Goal: Transaction & Acquisition: Purchase product/service

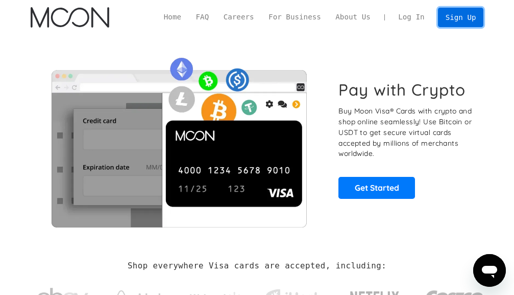
click at [459, 18] on link "Sign Up" at bounding box center [460, 17] width 45 height 19
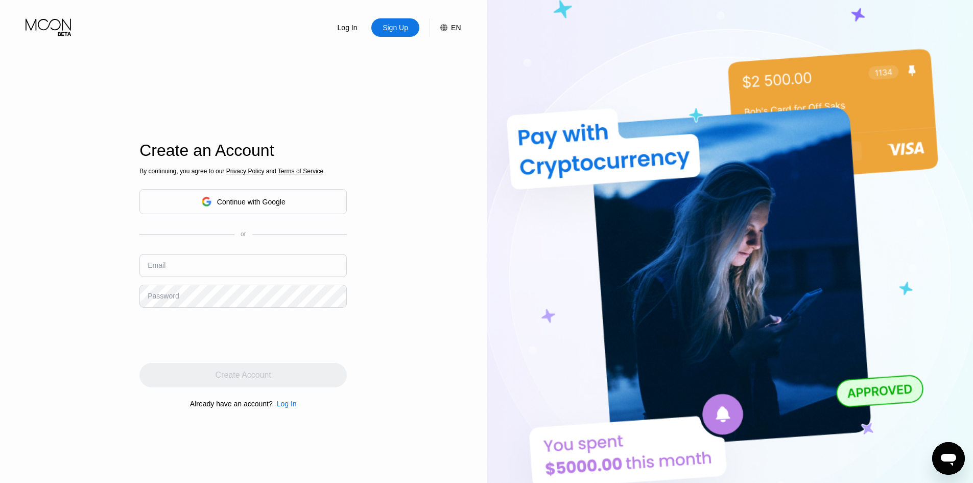
type input "mrpiyush888@gmail.com"
click at [0, 153] on div "Log In Sign Up EN Language English Save Create an Account By continuing, you ag…" at bounding box center [243, 265] width 487 height 531
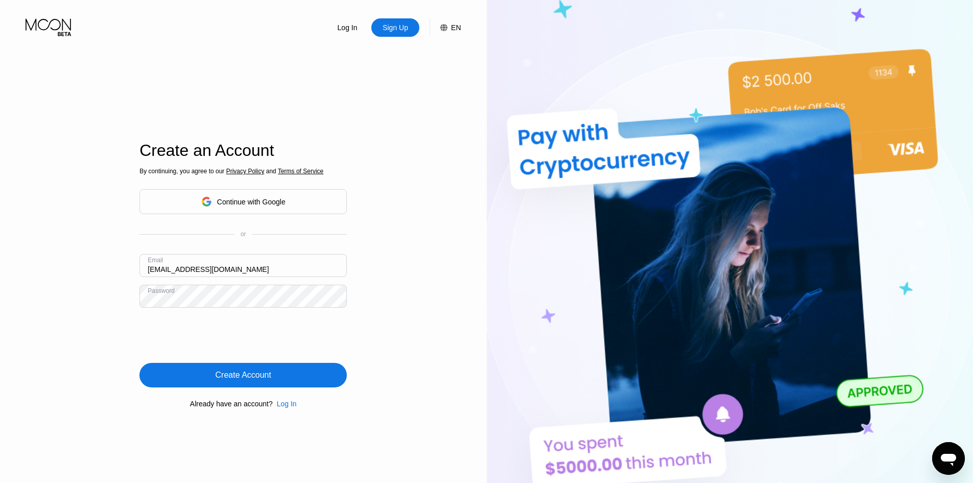
click at [300, 270] on input "[EMAIL_ADDRESS][DOMAIN_NAME]" at bounding box center [242, 265] width 207 height 23
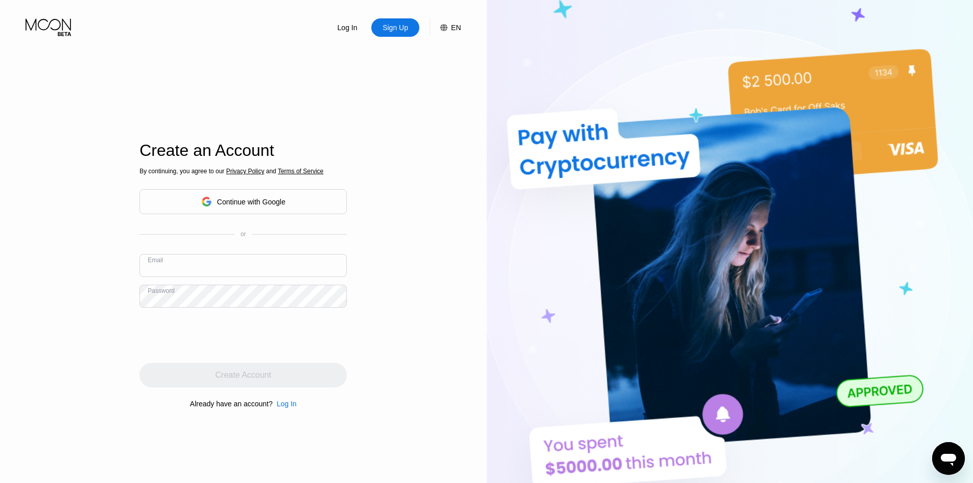
type input "[EMAIL_ADDRESS][DOMAIN_NAME]"
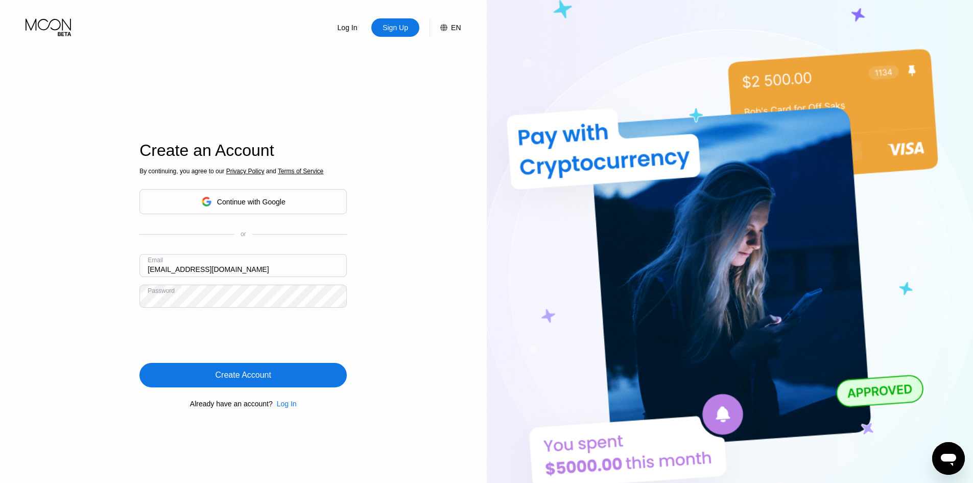
click at [271, 377] on div "Create Account" at bounding box center [244, 375] width 56 height 10
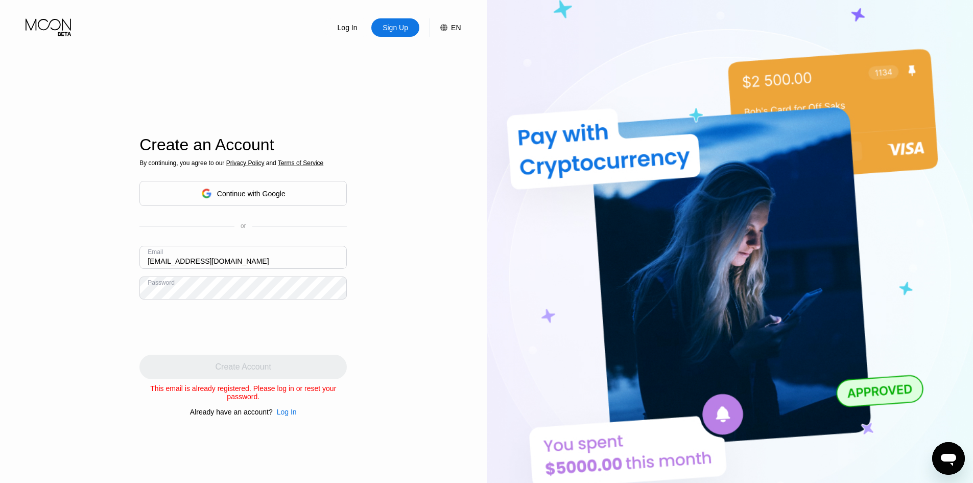
click at [344, 27] on div "Log In" at bounding box center [348, 27] width 22 height 10
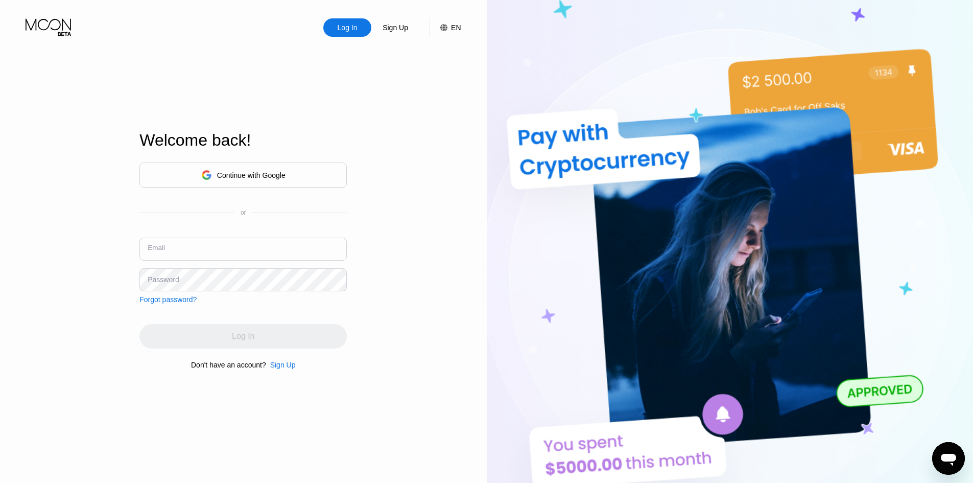
click at [240, 260] on input "text" at bounding box center [242, 249] width 207 height 23
click at [215, 249] on input "text" at bounding box center [242, 249] width 207 height 23
type input "m"
click at [67, 280] on div "Log In Sign Up EN Language English Save Welcome back! Continue with Google or E…" at bounding box center [243, 265] width 487 height 531
type input "[EMAIL_ADDRESS][DOMAIN_NAME]"
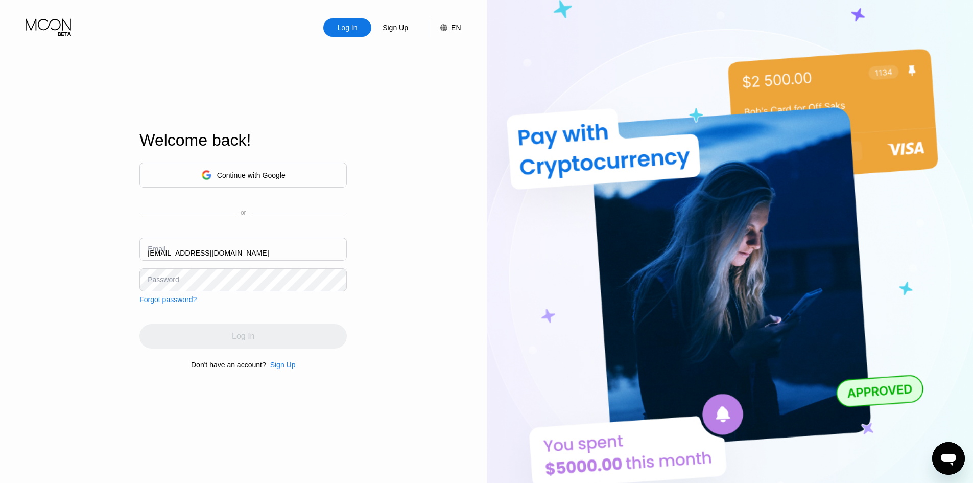
click at [0, 252] on div "Log In Sign Up EN Language Select an item Save Welcome back! Continue with Goog…" at bounding box center [243, 265] width 487 height 531
click at [257, 338] on div "Log In" at bounding box center [242, 336] width 207 height 25
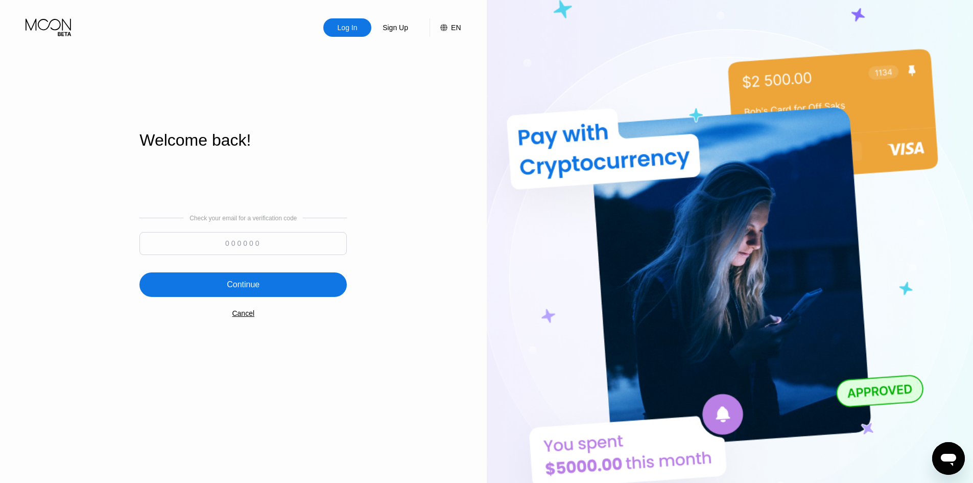
click at [330, 251] on input at bounding box center [242, 243] width 207 height 23
type input "835467"
click at [274, 285] on div "Continue" at bounding box center [242, 284] width 207 height 25
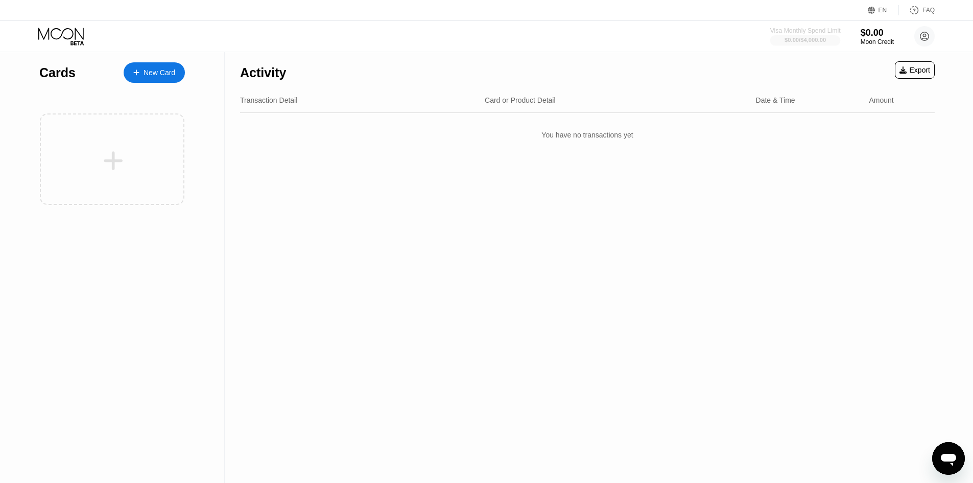
click at [796, 43] on div "$0.00 / $4,000.00" at bounding box center [805, 40] width 41 height 6
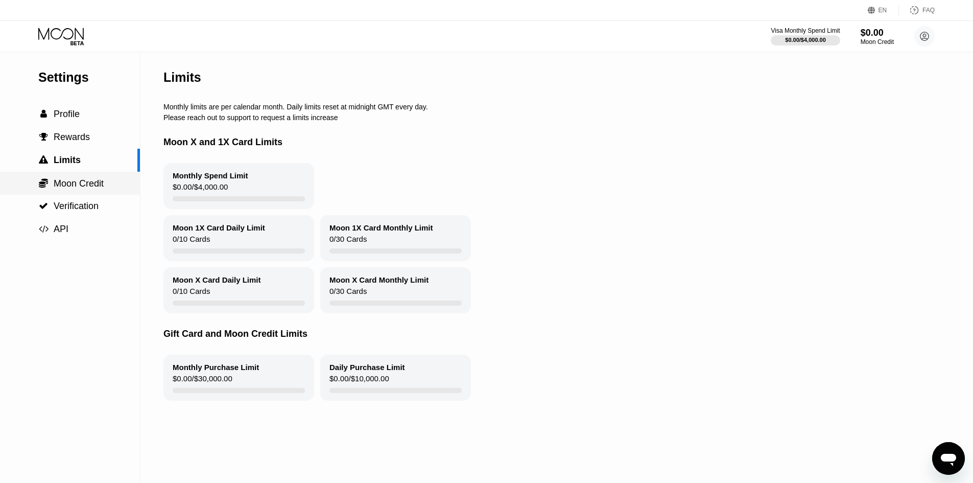
click at [104, 189] on span "Moon Credit" at bounding box center [79, 183] width 50 height 10
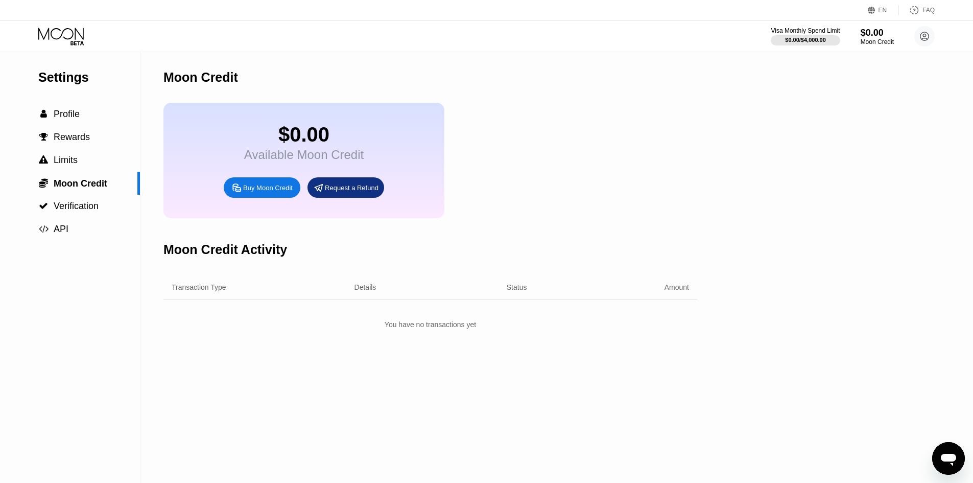
click at [267, 192] on div "Buy Moon Credit" at bounding box center [268, 187] width 50 height 9
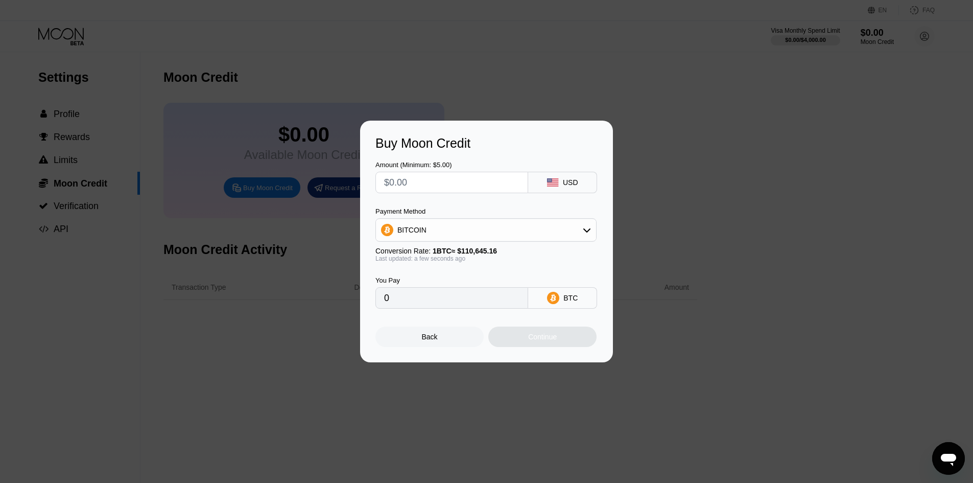
click at [439, 233] on div "BITCOIN" at bounding box center [486, 230] width 220 height 20
click at [467, 241] on div "BITCOIN" at bounding box center [485, 229] width 221 height 23
click at [460, 238] on div "BITCOIN" at bounding box center [486, 230] width 220 height 20
click at [444, 274] on div "USDT on TRON" at bounding box center [486, 280] width 215 height 20
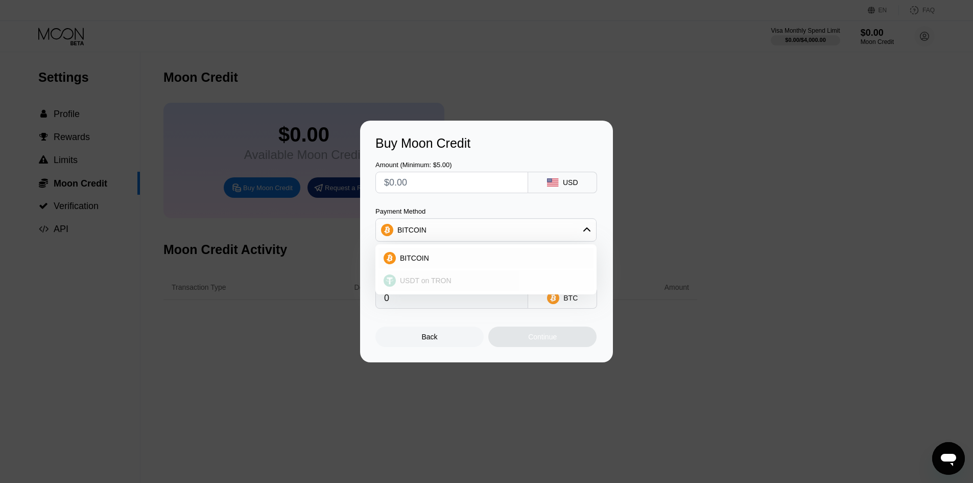
type input "0.00"
click at [451, 335] on div "Back" at bounding box center [429, 336] width 108 height 20
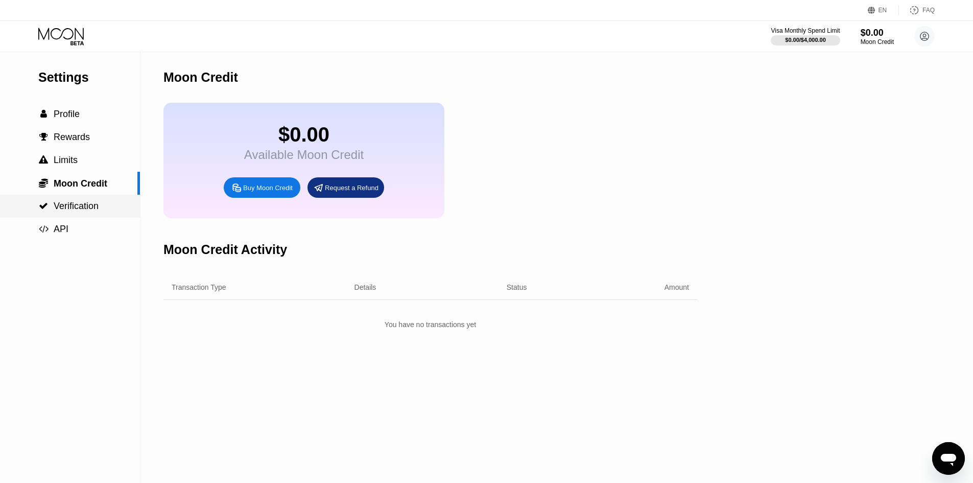
click at [105, 209] on div " Verification" at bounding box center [70, 206] width 140 height 11
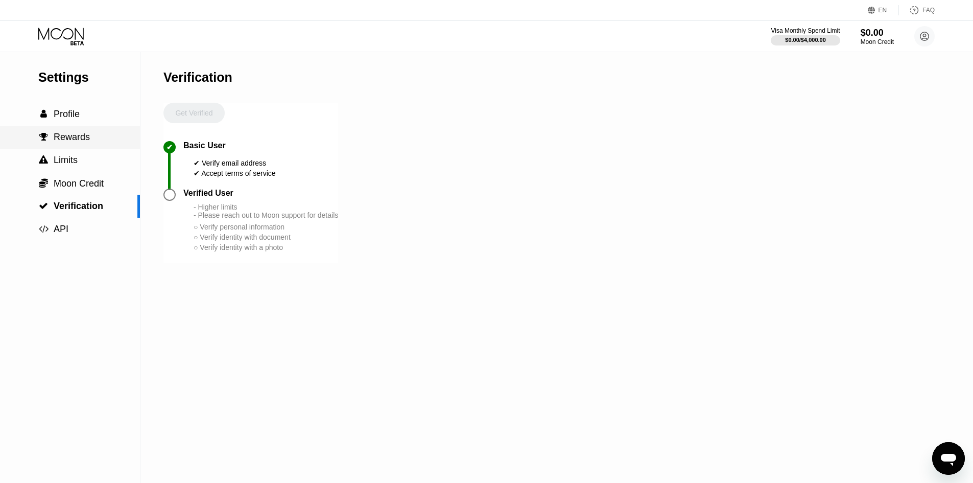
click at [124, 147] on div " Rewards" at bounding box center [70, 137] width 140 height 23
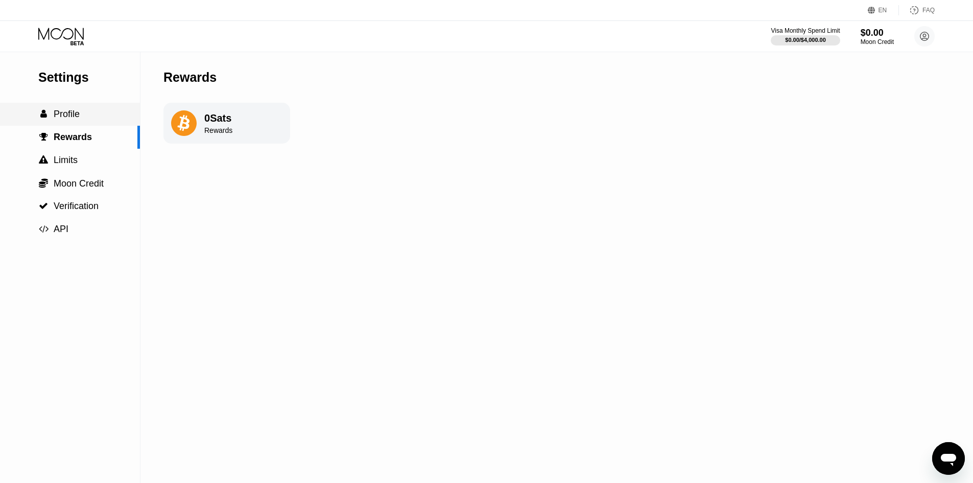
click at [115, 119] on div " Profile" at bounding box center [70, 114] width 140 height 11
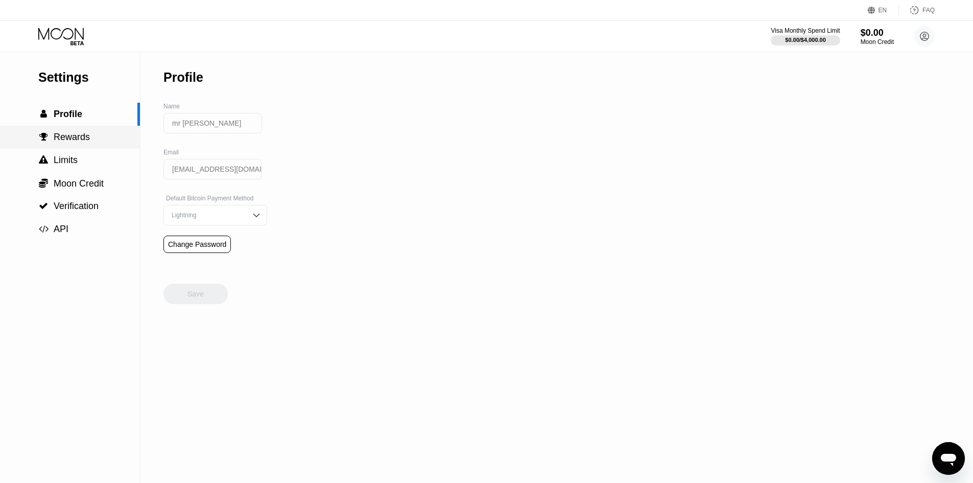
click at [104, 149] on div " Rewards" at bounding box center [70, 137] width 140 height 23
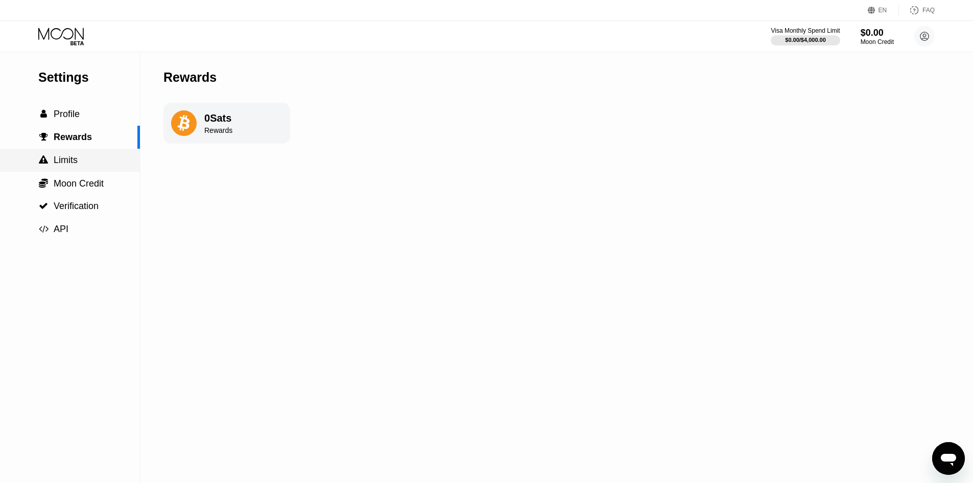
click at [99, 164] on div " Limits" at bounding box center [70, 160] width 140 height 11
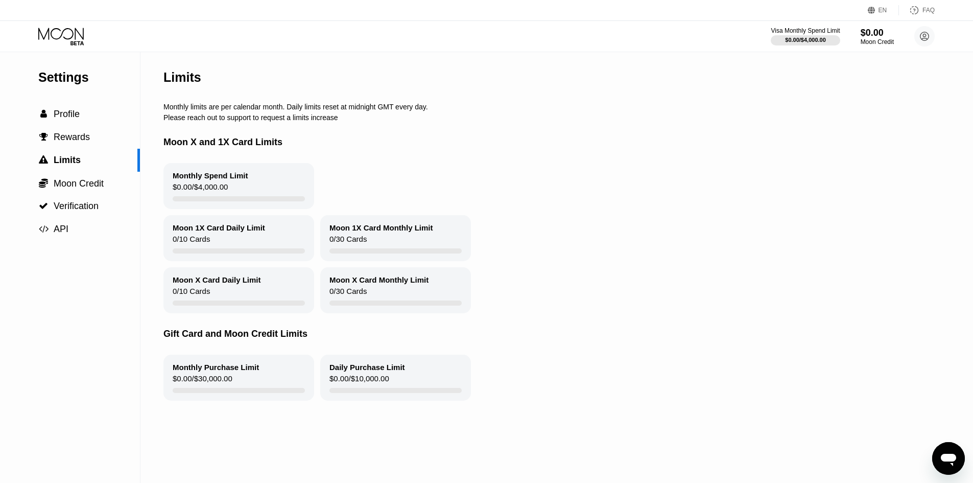
click at [226, 200] on div "Monthly Spend Limit $0.00 / $4,000.00" at bounding box center [238, 186] width 151 height 46
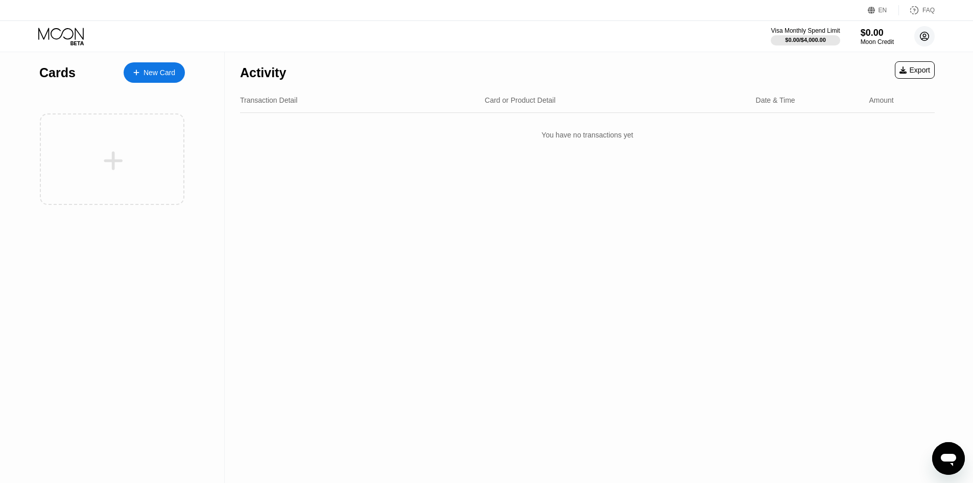
click at [928, 33] on circle at bounding box center [924, 36] width 20 height 20
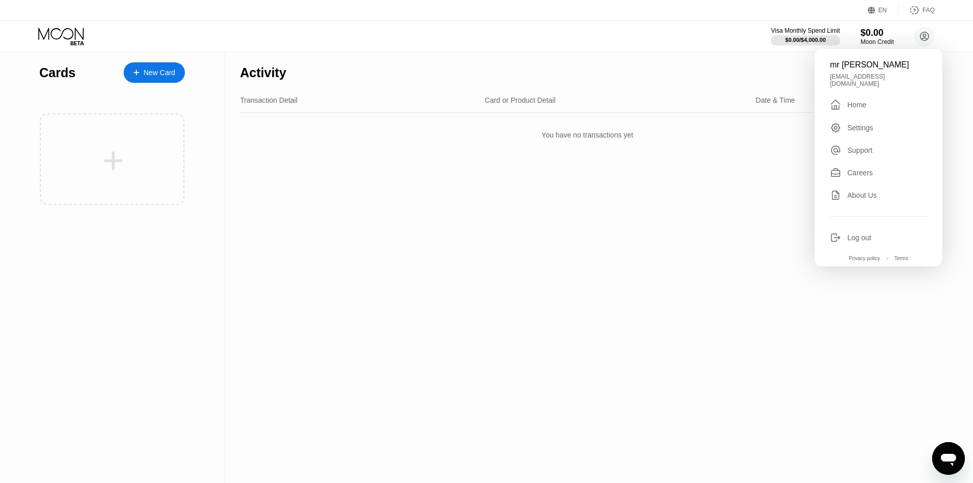
click at [711, 102] on div "Card or Product Detail" at bounding box center [616, 100] width 263 height 8
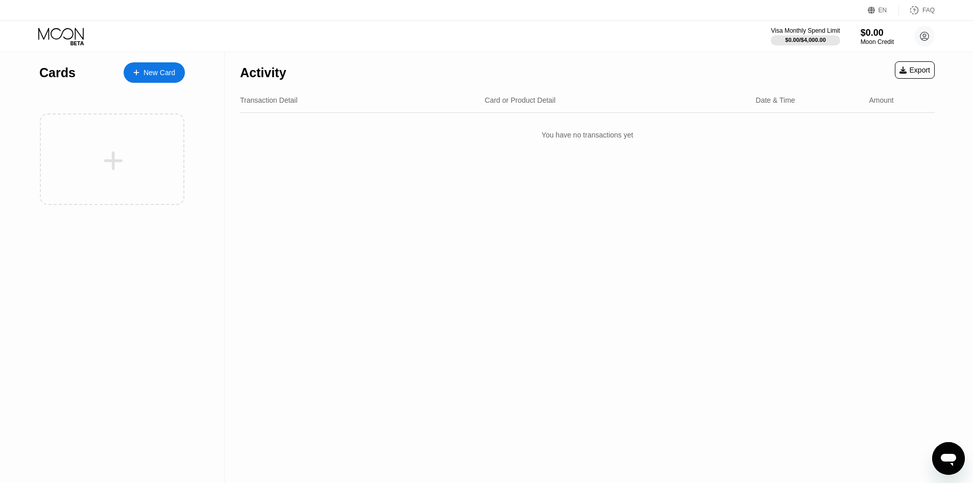
click at [813, 48] on div "Visa Monthly Spend Limit $0.00 / $4,000.00 $0.00 Moon Credit mr piyush mrpiyush…" at bounding box center [486, 36] width 973 height 31
click at [813, 41] on div "$0.00 / $4,000.00" at bounding box center [805, 40] width 41 height 6
click at [156, 69] on div "New Card" at bounding box center [160, 72] width 32 height 9
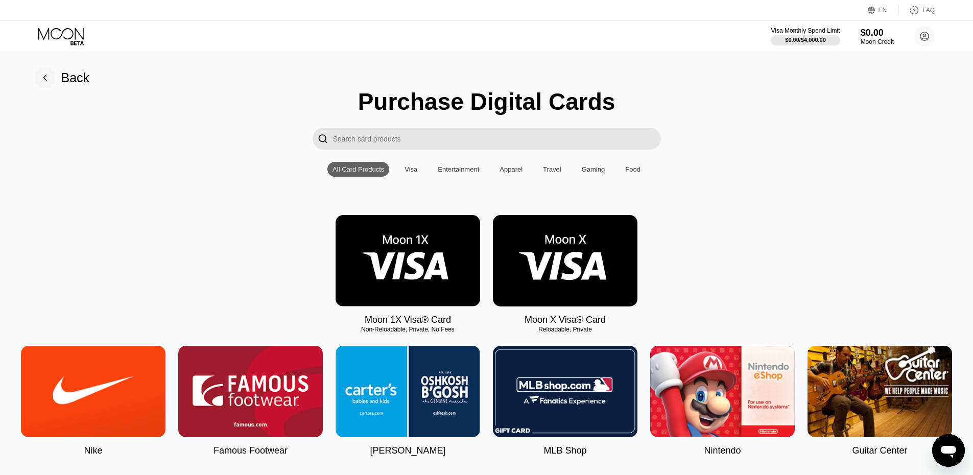
click at [523, 281] on img at bounding box center [565, 260] width 145 height 91
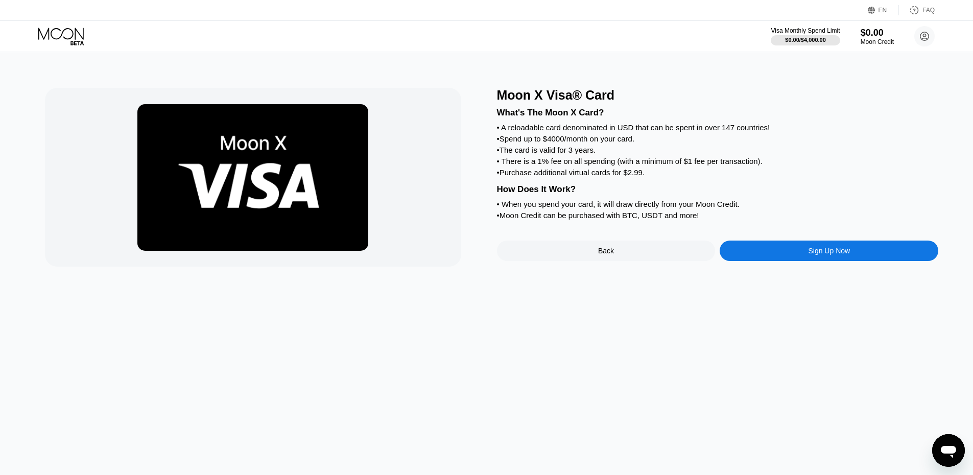
click at [776, 261] on div "Sign Up Now" at bounding box center [829, 251] width 219 height 20
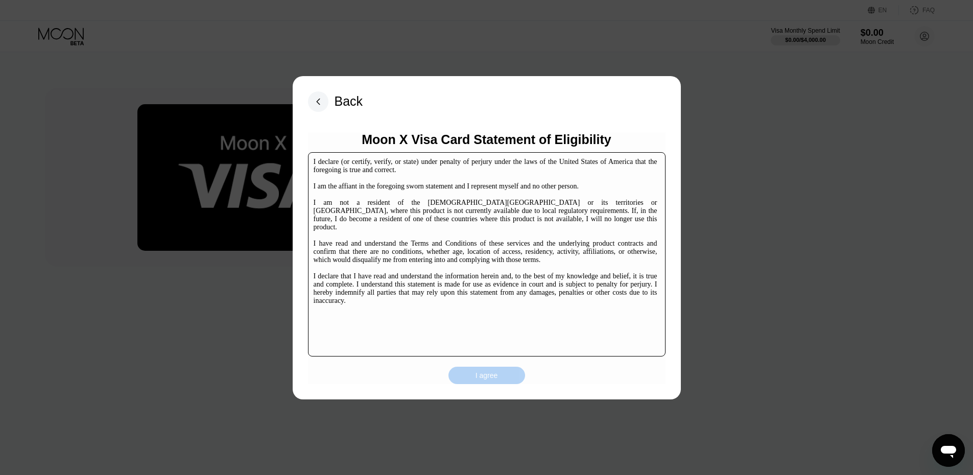
click at [487, 380] on div "I agree" at bounding box center [487, 375] width 22 height 9
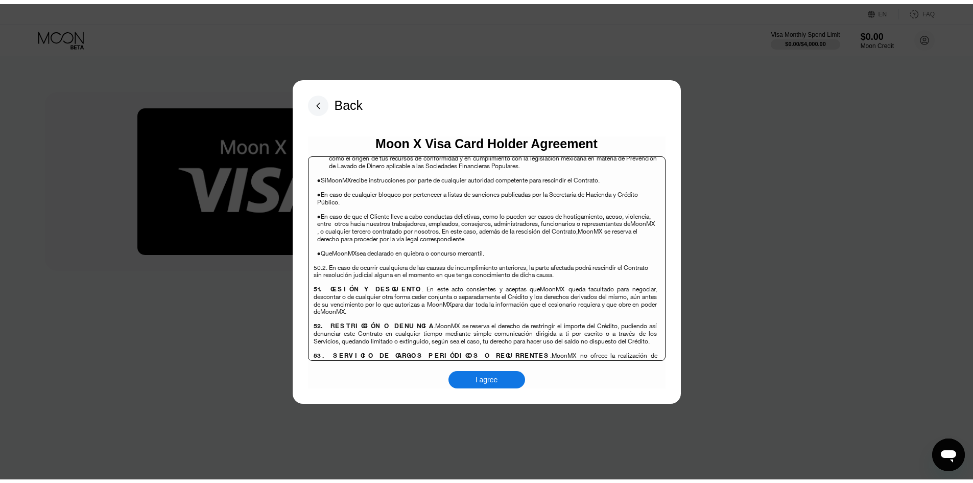
scroll to position [6634, 0]
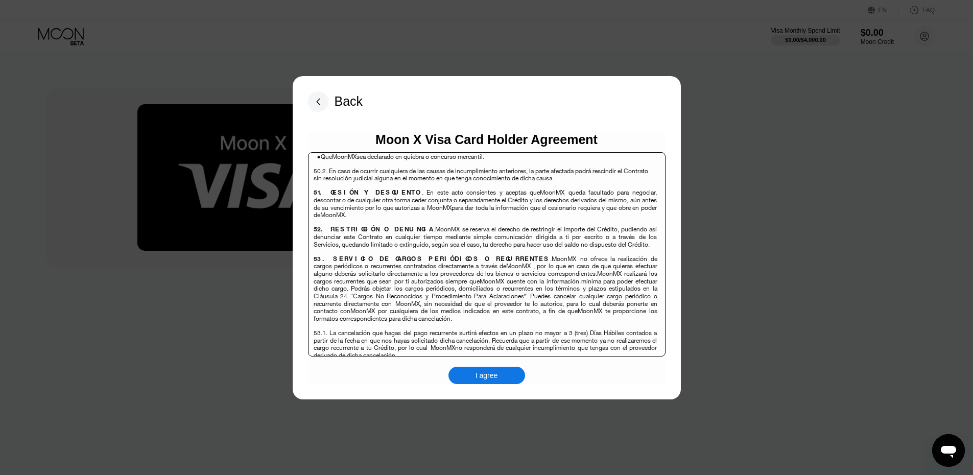
click at [487, 377] on div "I agree" at bounding box center [487, 375] width 22 height 9
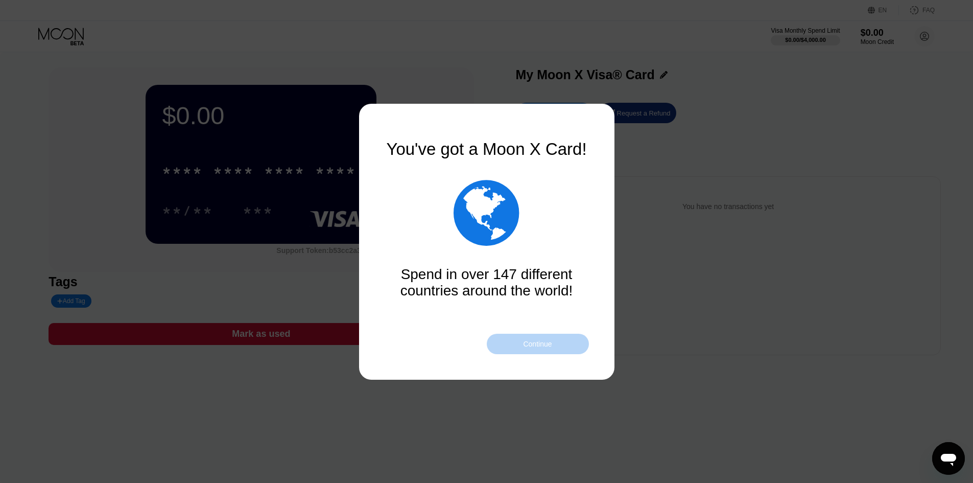
click at [534, 340] on div "Continue" at bounding box center [537, 344] width 29 height 8
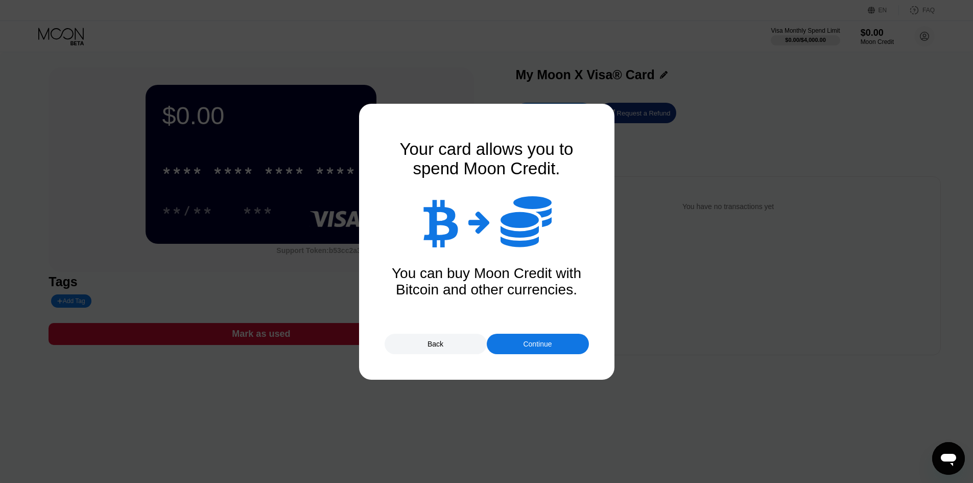
click at [544, 346] on div "Continue" at bounding box center [537, 344] width 29 height 8
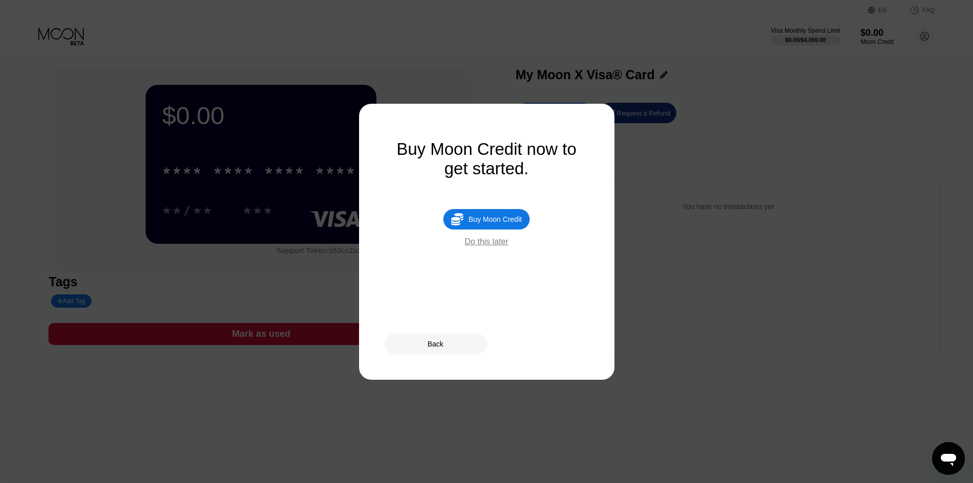
click at [428, 349] on div "Back" at bounding box center [436, 344] width 102 height 20
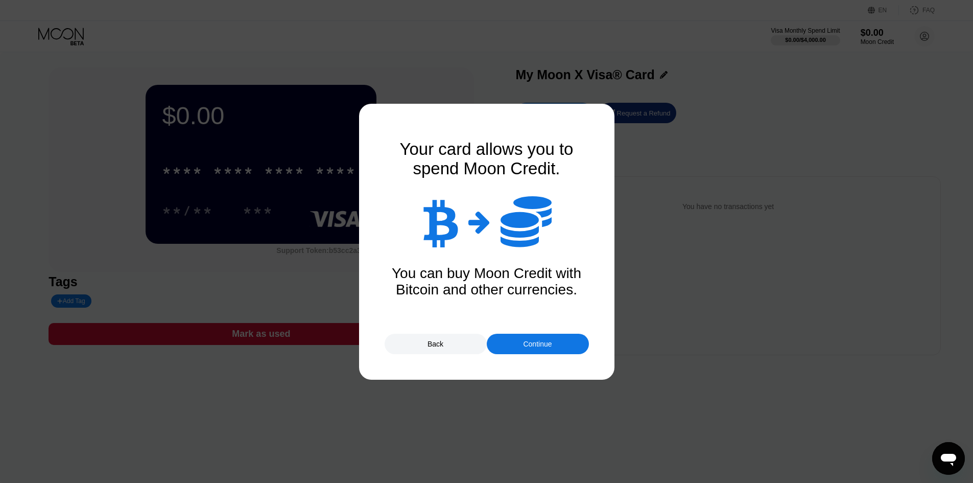
click at [534, 337] on div "Continue" at bounding box center [538, 344] width 102 height 20
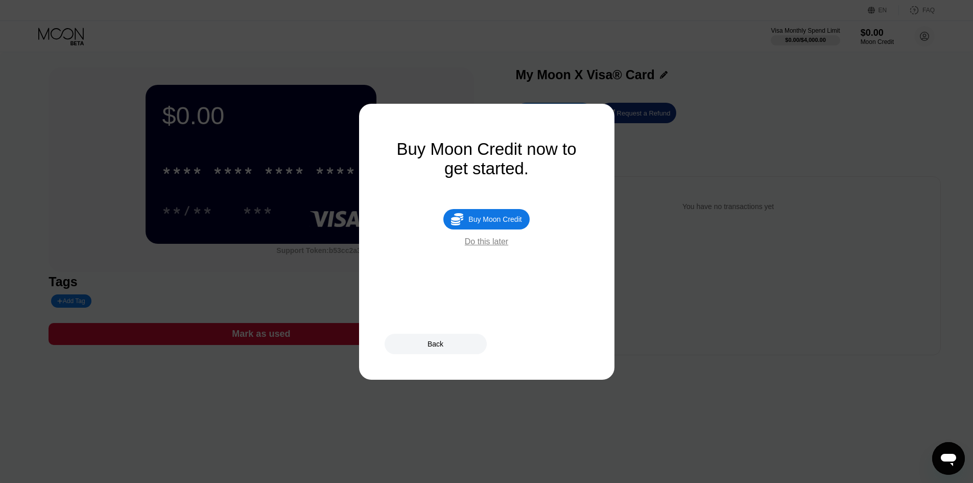
click at [498, 246] on div "Do this later" at bounding box center [486, 241] width 43 height 9
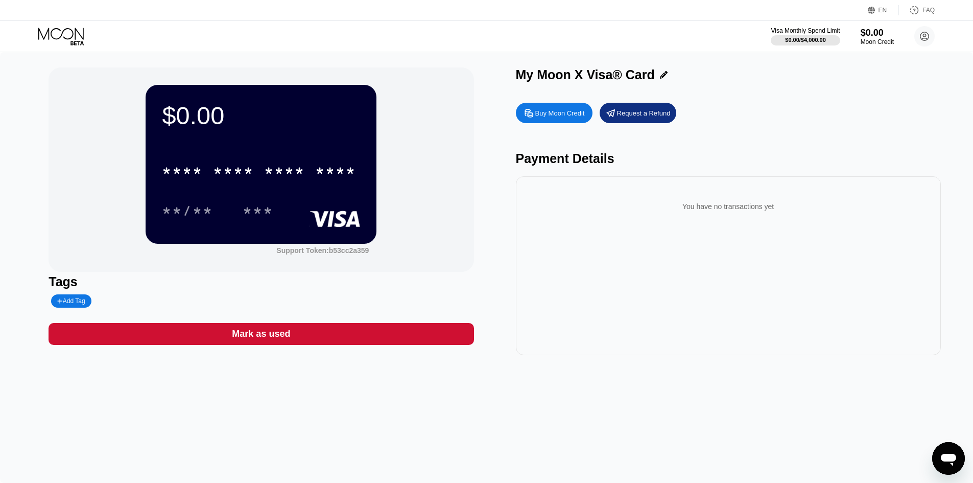
click at [569, 108] on div "Buy Moon Credit" at bounding box center [554, 113] width 77 height 20
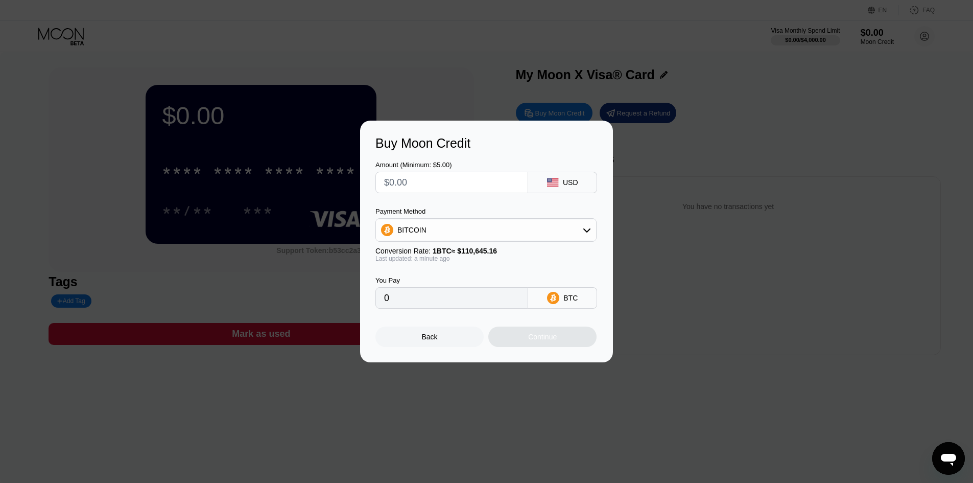
click at [481, 221] on div "BITCOIN" at bounding box center [486, 230] width 220 height 20
click at [446, 285] on span "USDT on TRON" at bounding box center [426, 280] width 52 height 8
type input "0.00"
click at [460, 183] on input "text" at bounding box center [451, 182] width 135 height 20
type input "$2"
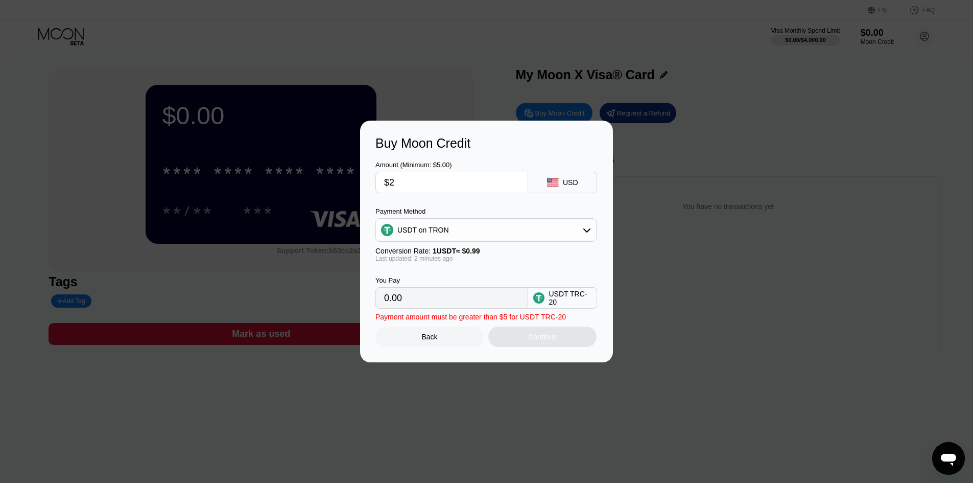
type input "2.02"
type input "$25"
type input "25.25"
type input "$2"
type input "2.02"
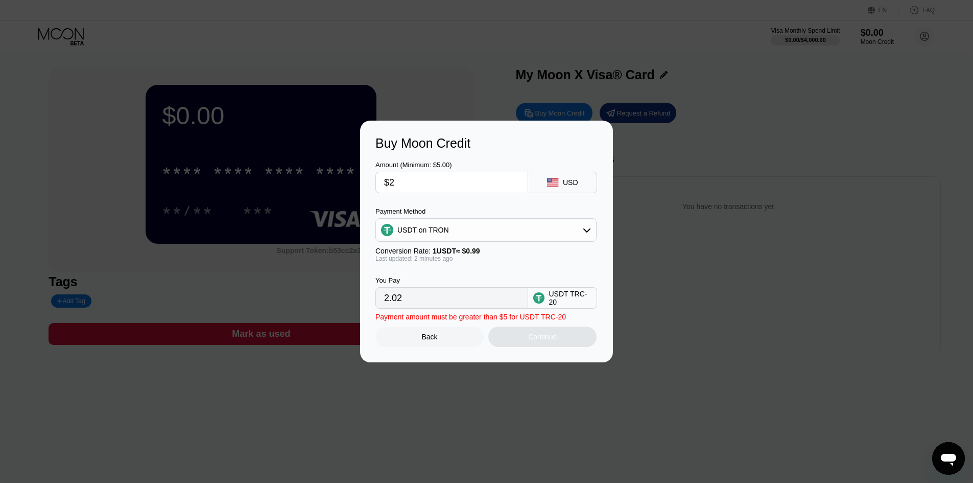
type input "$24"
type input "24.24"
type input "$24.5"
type input "24.75"
click at [501, 268] on div "You Pay 24.75 USDT TRC-20" at bounding box center [486, 285] width 222 height 46
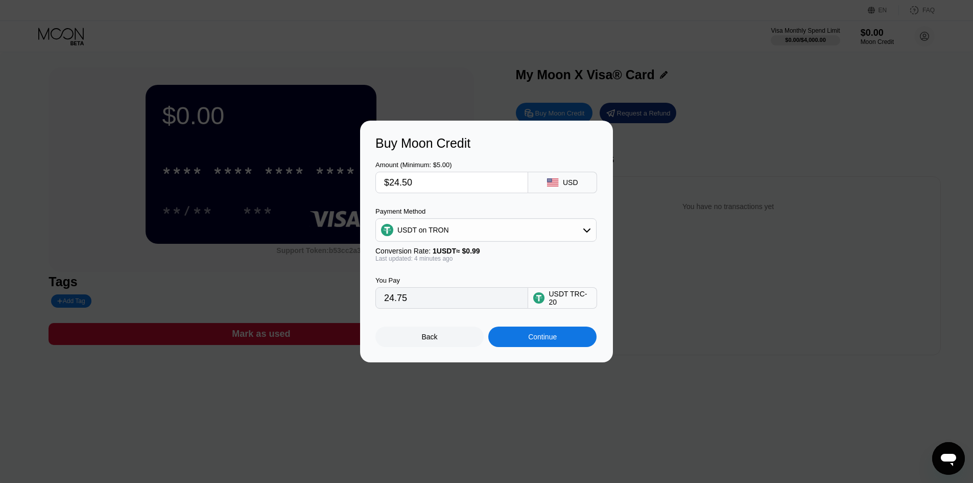
click at [461, 185] on input "$24.50" at bounding box center [451, 182] width 135 height 20
type input "$24."
type input "24.24"
type input "$24.75"
type input "25.00"
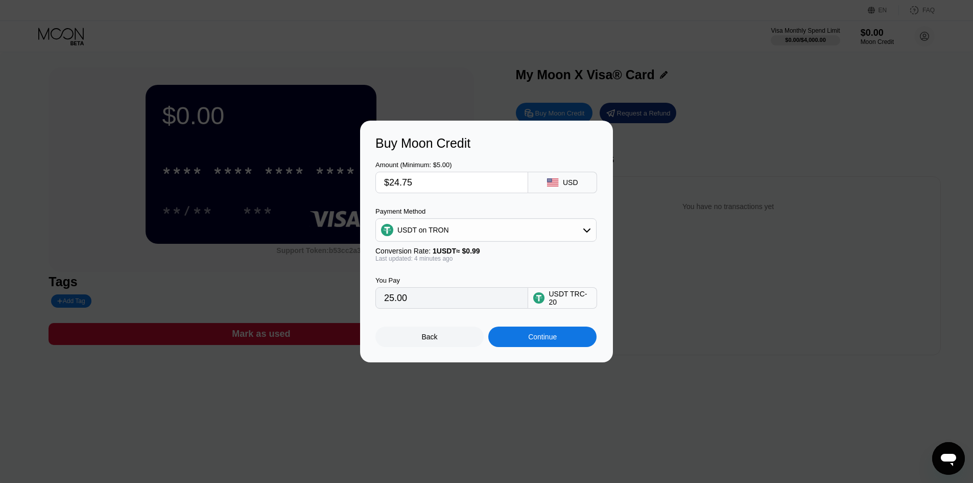
type input "$24.75"
click at [543, 341] on div "Continue" at bounding box center [542, 337] width 29 height 8
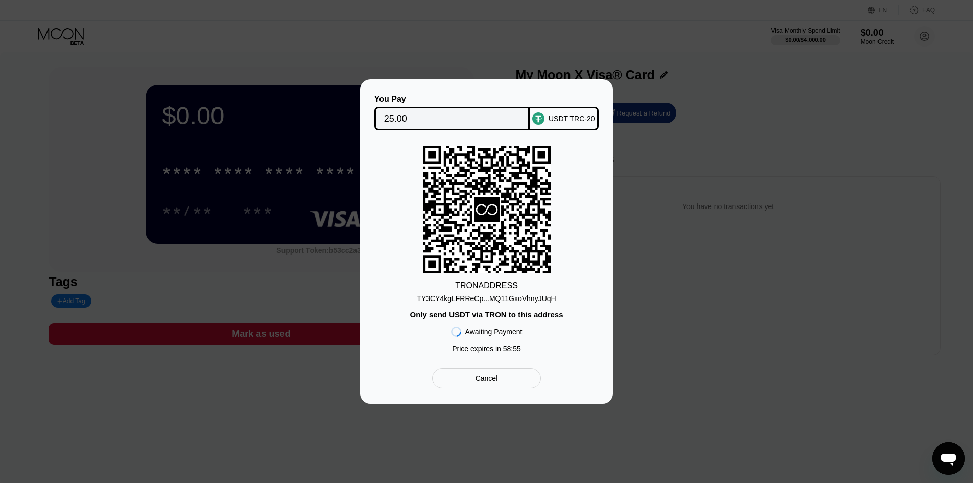
click at [513, 301] on div "TY3CY4kgLFRReCp...MQ11GxoVhnyJUqH" at bounding box center [486, 298] width 139 height 8
click at [391, 173] on div "TRON ADDRESS TY3CY4kgLFRReCp...MQ11GxoVhnyJUqH Only send USDT via TRON to this …" at bounding box center [486, 252] width 222 height 212
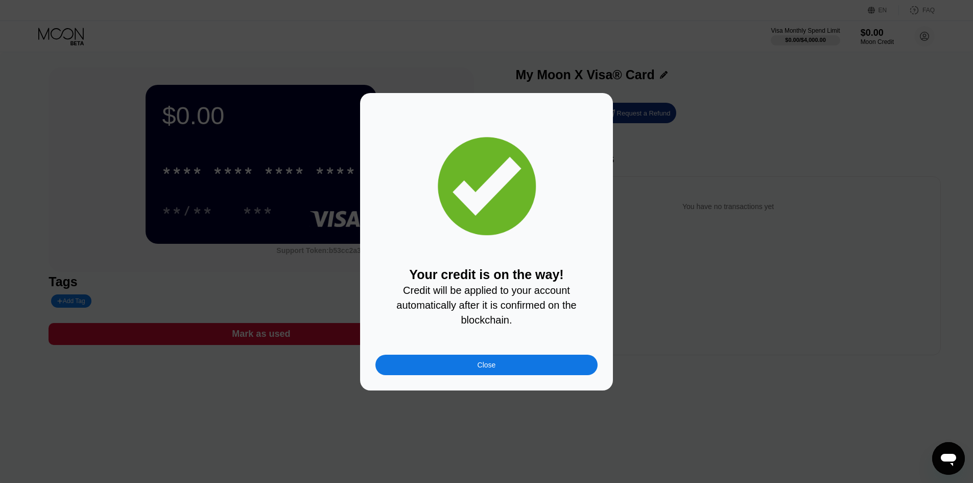
click at [487, 369] on div "Close" at bounding box center [487, 365] width 18 height 8
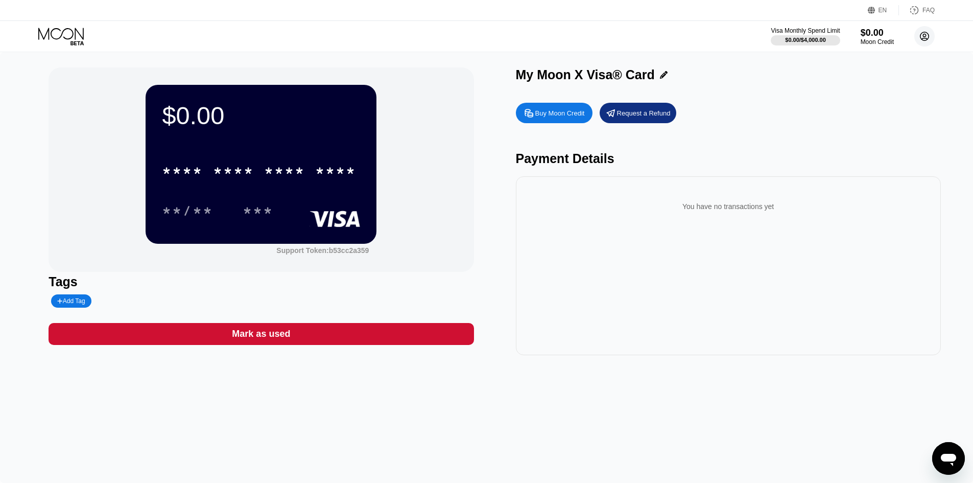
click at [924, 32] on icon at bounding box center [925, 36] width 9 height 9
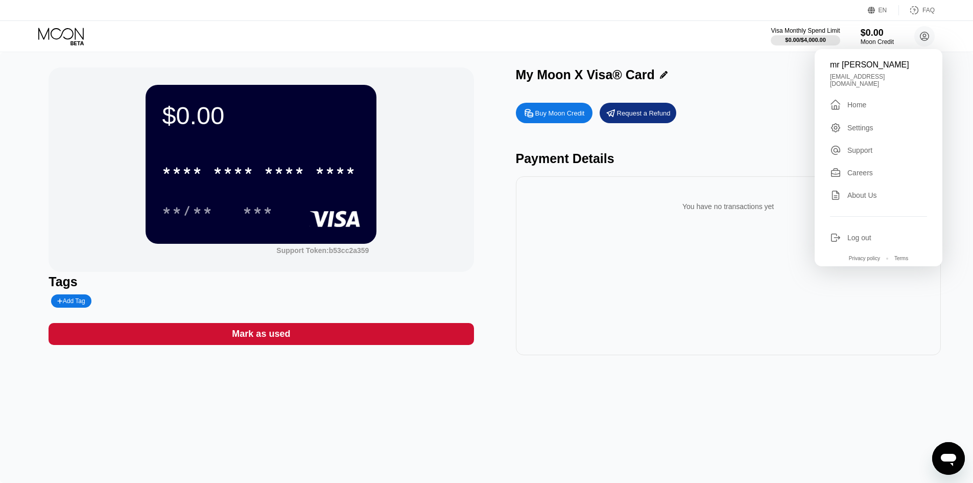
click at [844, 105] on div "" at bounding box center [838, 105] width 17 height 12
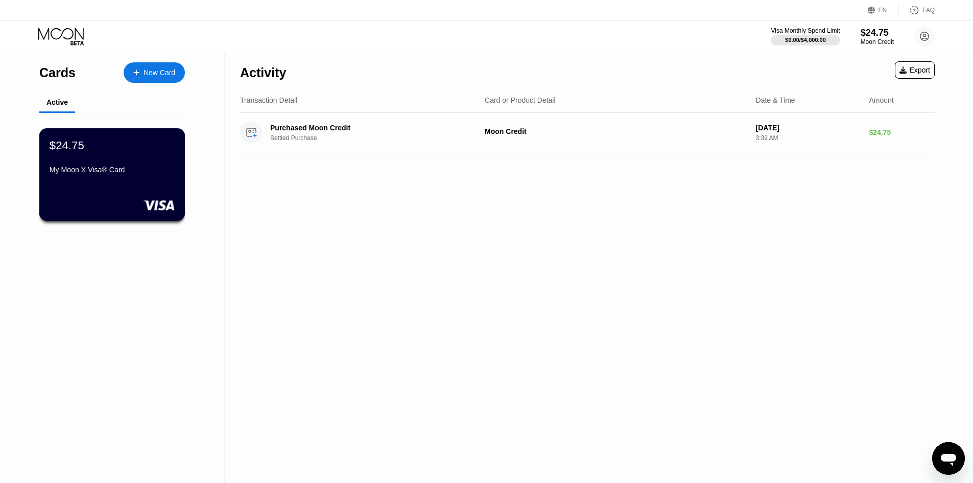
click at [136, 141] on div "$24.75" at bounding box center [112, 144] width 125 height 13
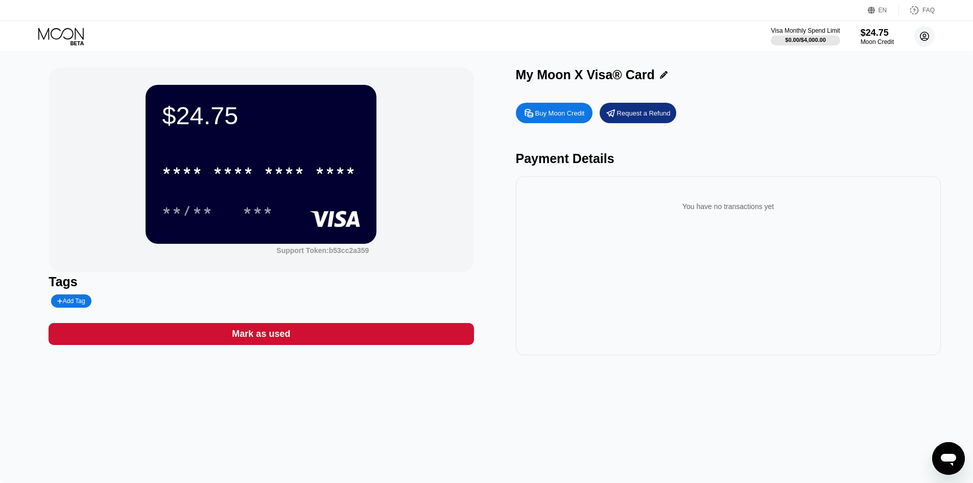
click at [927, 40] on circle at bounding box center [924, 36] width 20 height 20
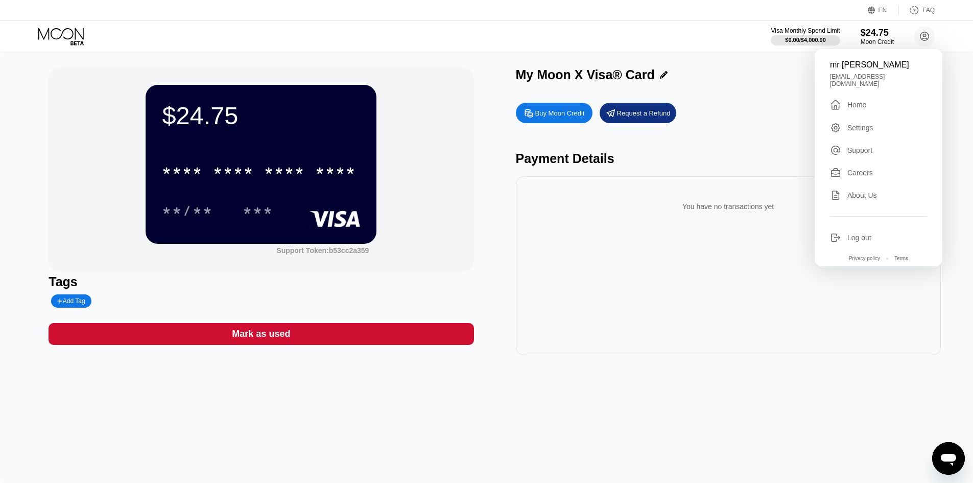
click at [768, 98] on div "My Moon X Visa® Card Buy Moon Credit Request a Refund Payment Details You have …" at bounding box center [728, 211] width 425 height 288
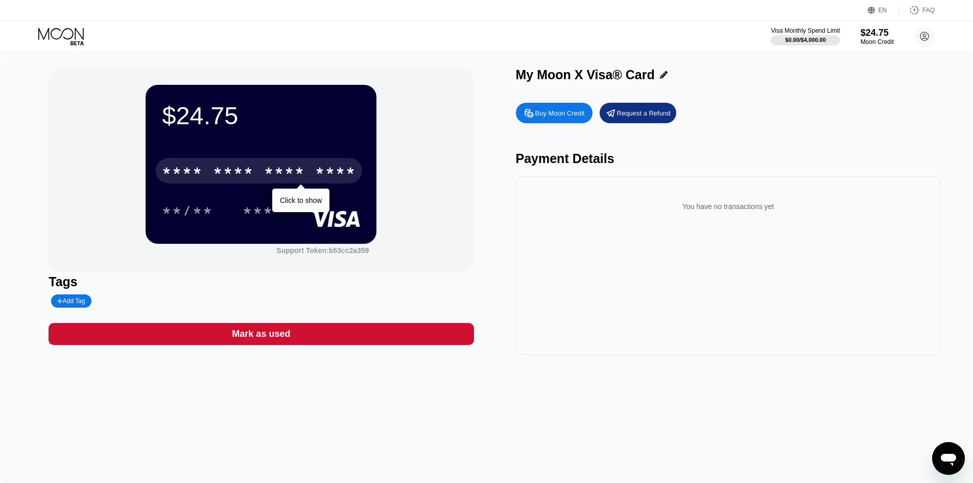
click at [270, 167] on div "* * * *" at bounding box center [284, 172] width 41 height 16
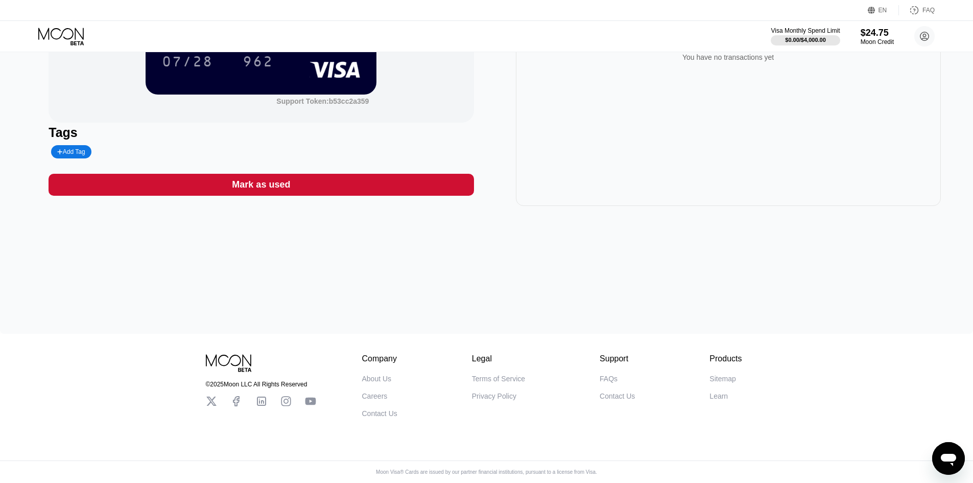
click at [372, 374] on div "About Us" at bounding box center [377, 378] width 30 height 8
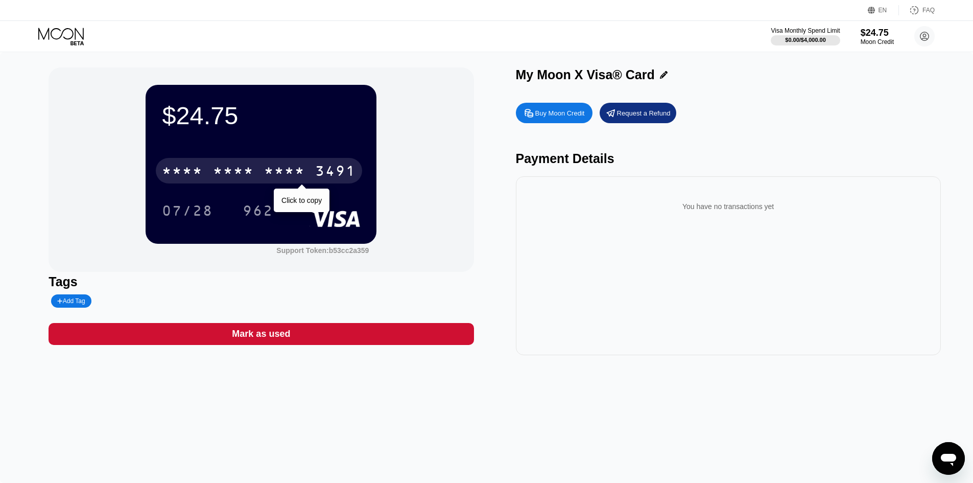
click at [322, 168] on div "3491" at bounding box center [335, 172] width 41 height 16
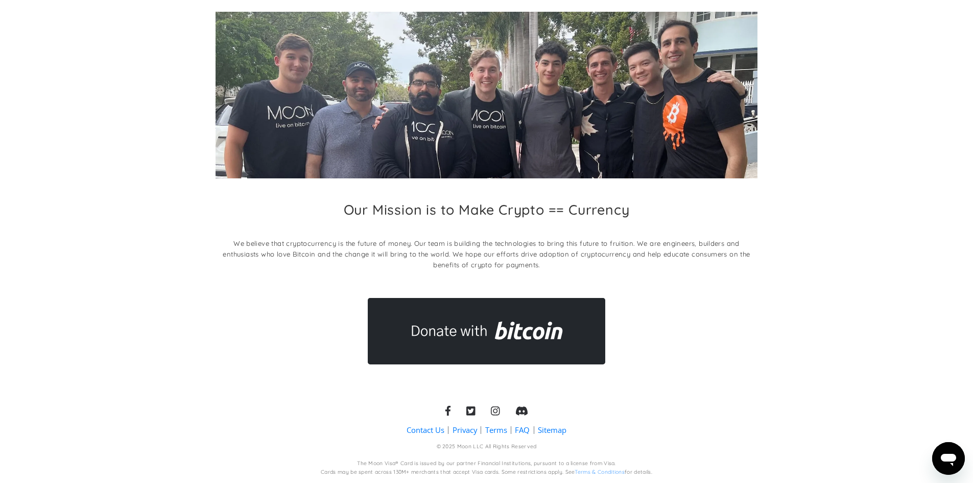
click at [422, 432] on link "Contact Us" at bounding box center [426, 430] width 38 height 11
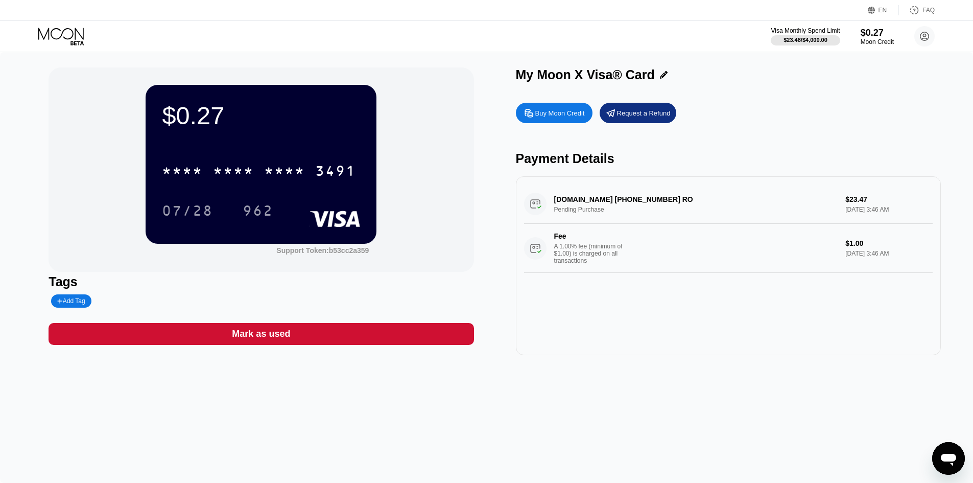
click at [474, 286] on div "$0.27 * * * * * * * * * * * * 3491 07/28 962 Support Token: b53cc2a359 Tags Add…" at bounding box center [487, 211] width 876 height 288
